Goal: Information Seeking & Learning: Learn about a topic

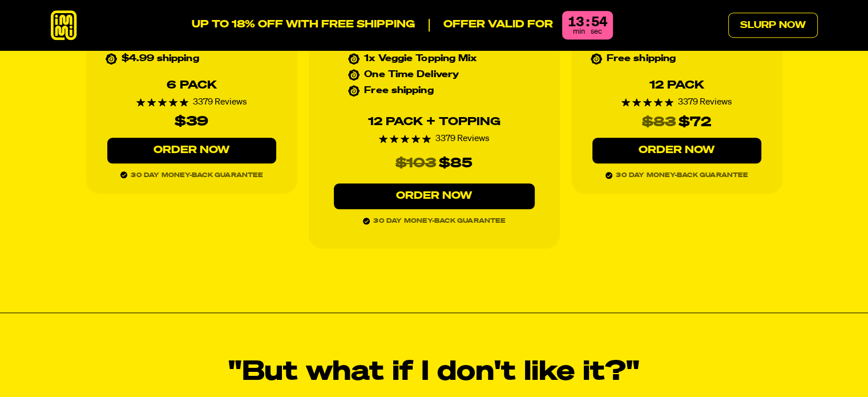
scroll to position [5250, 0]
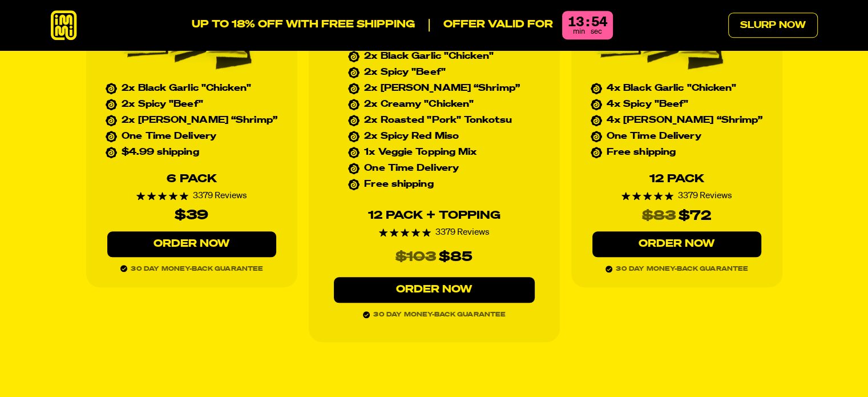
click at [459, 277] on link "Order Now" at bounding box center [434, 290] width 201 height 26
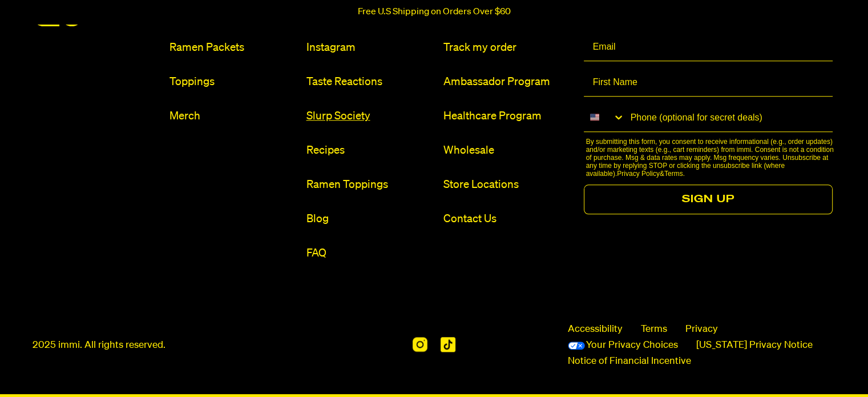
scroll to position [5401, 0]
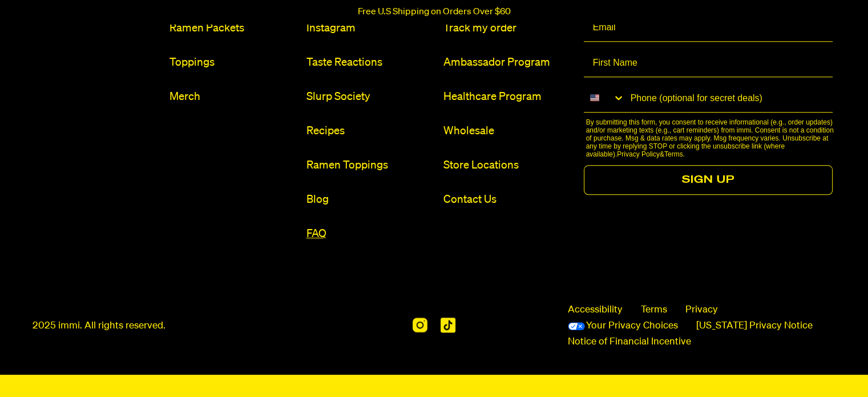
click at [329, 235] on link "FAQ" at bounding box center [370, 233] width 128 height 15
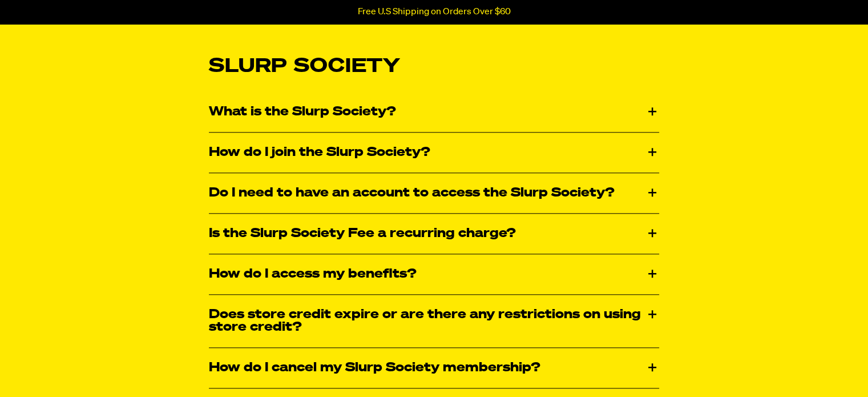
scroll to position [1198, 0]
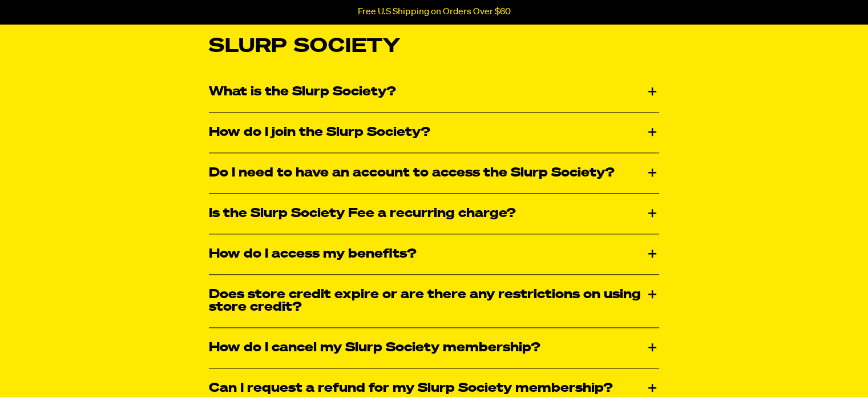
click at [337, 215] on div "Is the Slurp Society Fee a recurring charge?" at bounding box center [434, 213] width 450 height 40
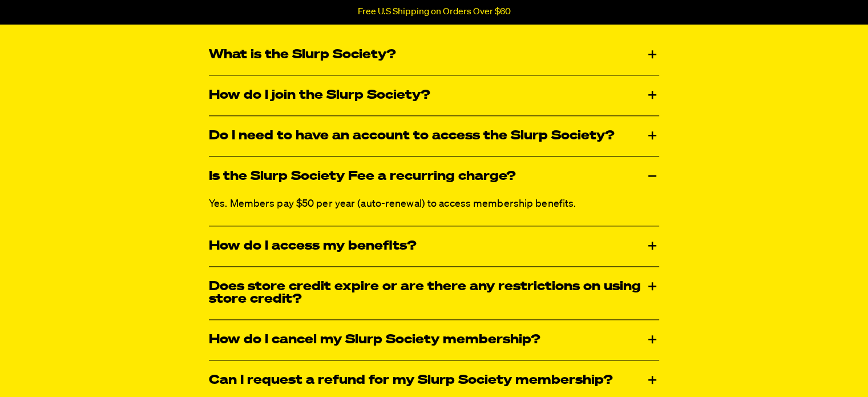
scroll to position [1255, 0]
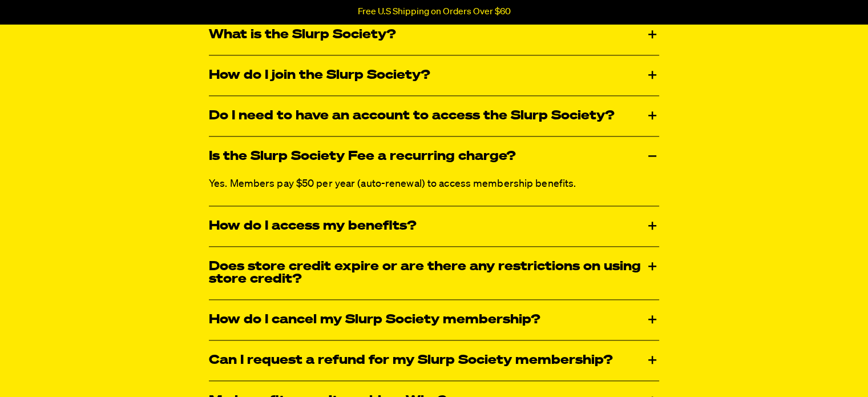
click at [301, 35] on div "What is the Slurp Society?" at bounding box center [434, 35] width 450 height 40
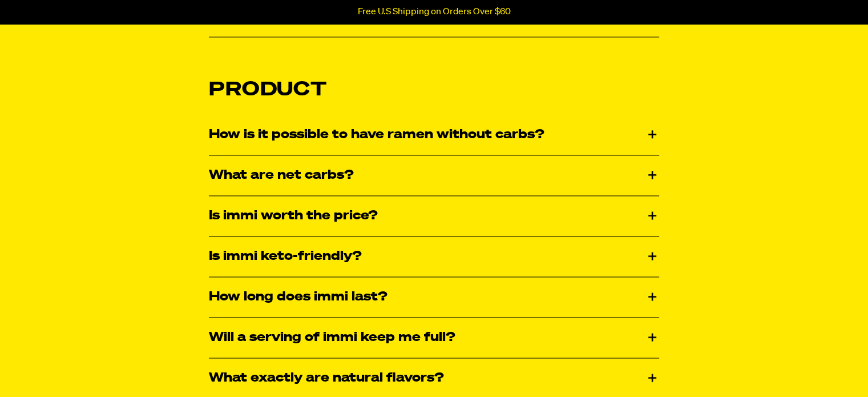
scroll to position [1769, 0]
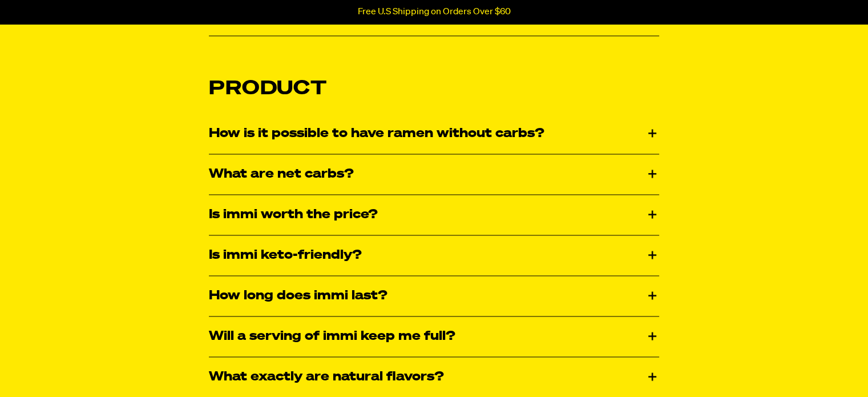
click at [393, 132] on div "How is it possible to have ramen without carbs?" at bounding box center [434, 134] width 450 height 40
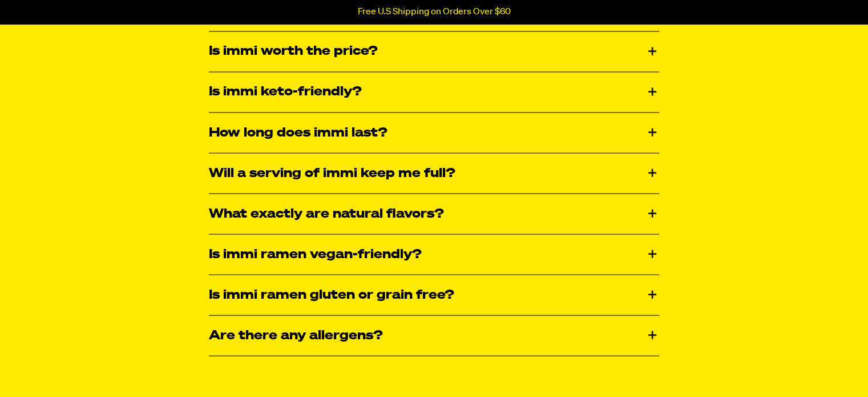
scroll to position [2054, 0]
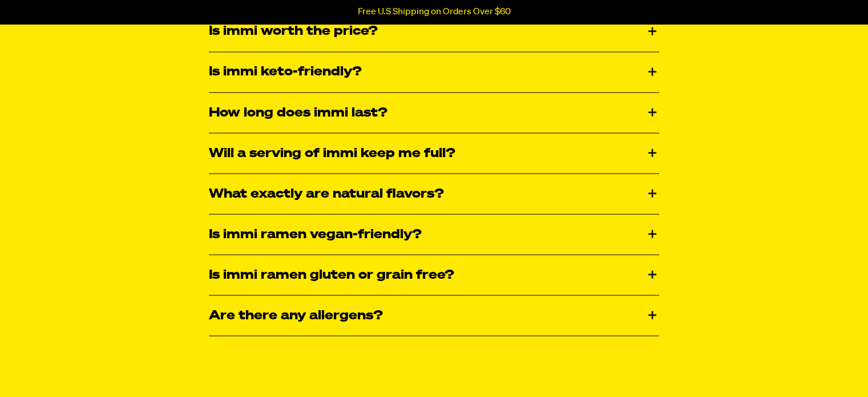
click at [361, 310] on div "Are there any allergens?" at bounding box center [434, 315] width 450 height 40
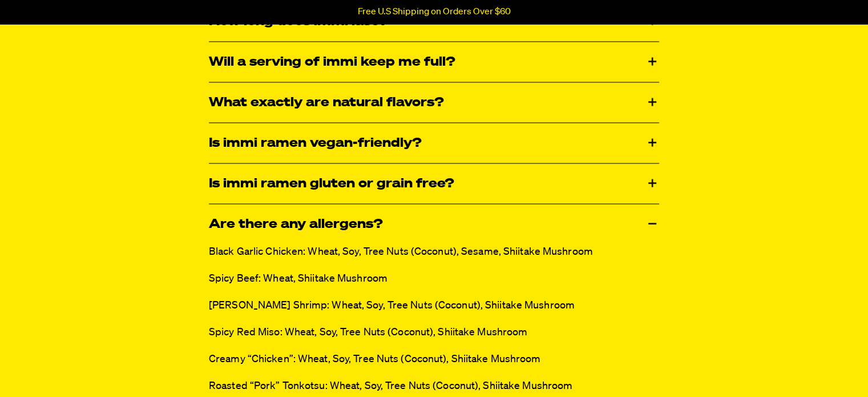
scroll to position [1940, 0]
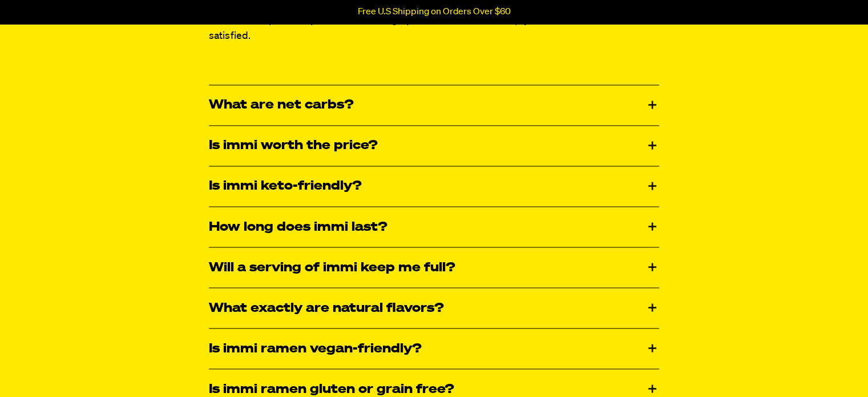
click at [315, 226] on div "How long does immi last?" at bounding box center [434, 227] width 450 height 40
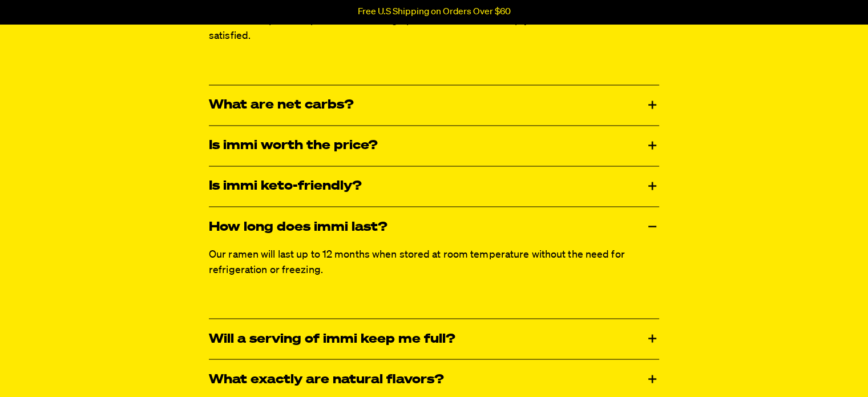
scroll to position [1997, 0]
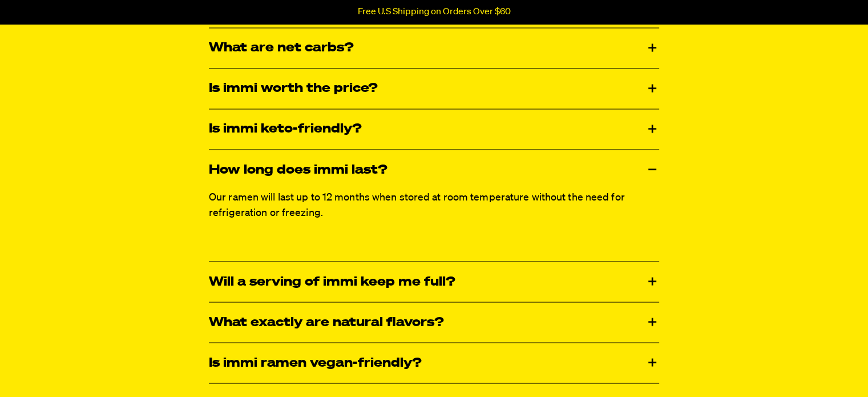
click at [321, 285] on div "Will a serving of immi keep me full?" at bounding box center [434, 281] width 450 height 40
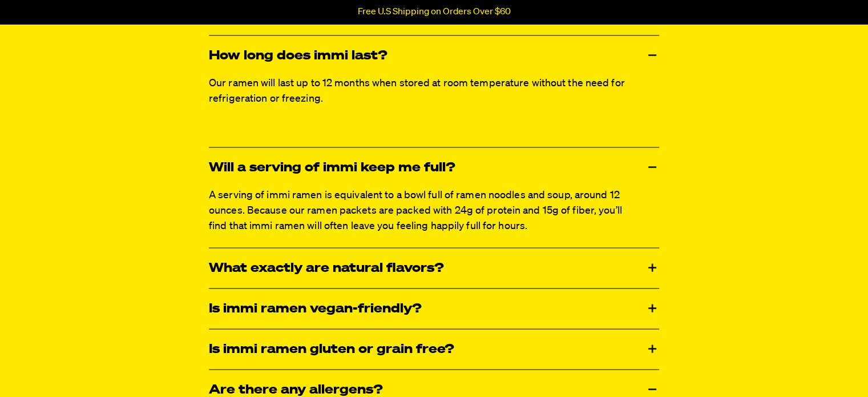
click at [325, 282] on div "What exactly are natural flavors?" at bounding box center [434, 268] width 450 height 40
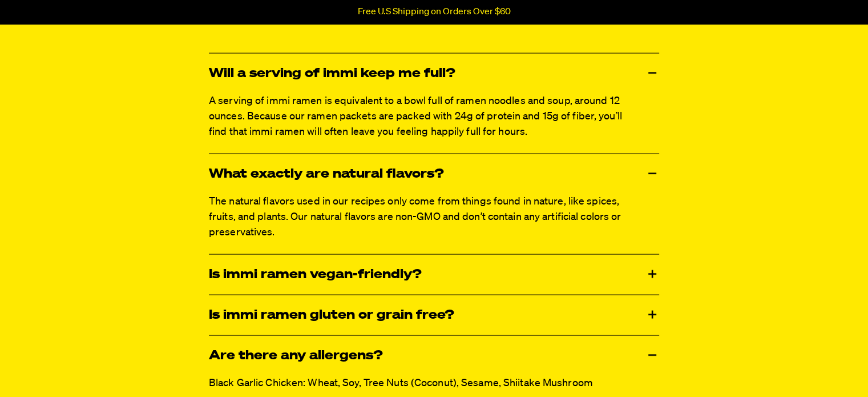
scroll to position [2226, 0]
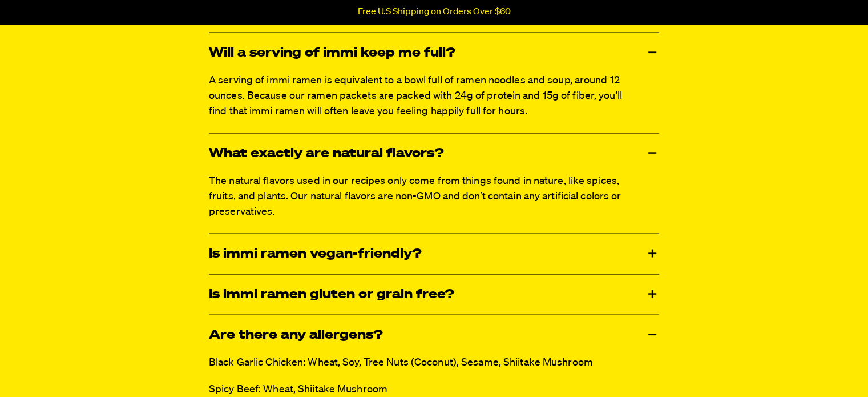
click at [334, 256] on div "Is immi ramen vegan-friendly?" at bounding box center [434, 254] width 450 height 40
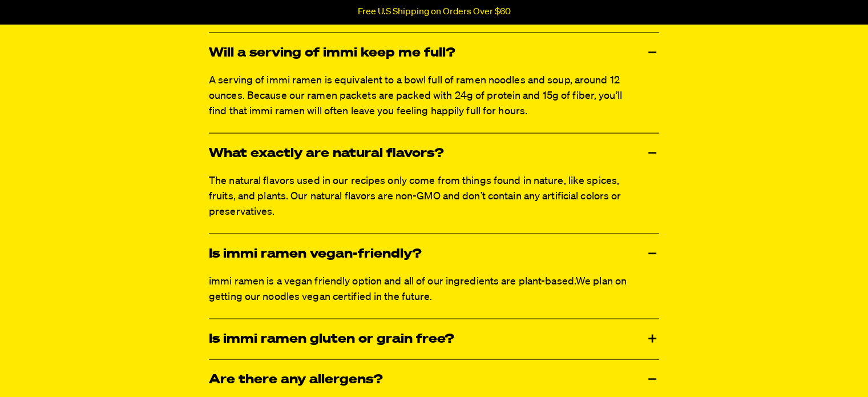
scroll to position [2283, 0]
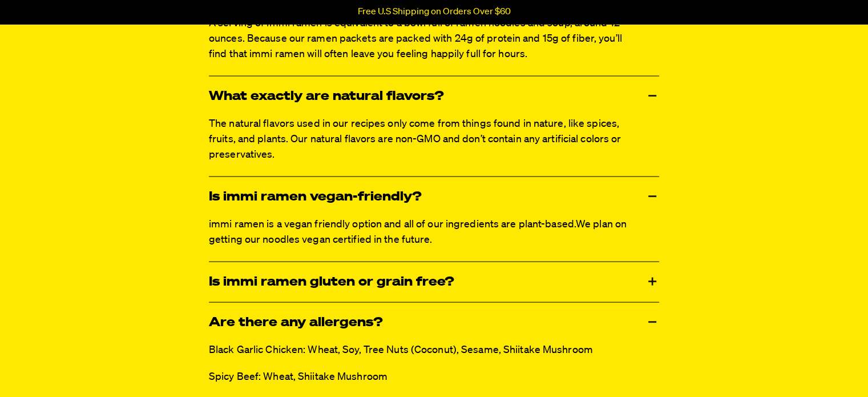
click at [332, 267] on div "Is immi ramen gluten or grain free?" at bounding box center [434, 282] width 450 height 40
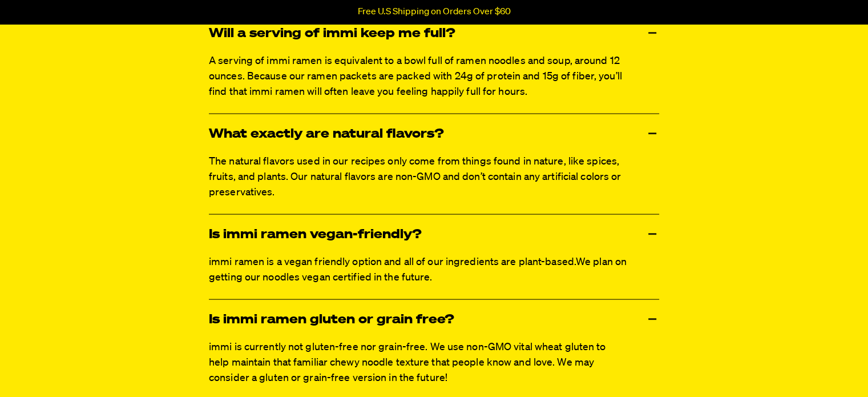
scroll to position [2226, 0]
